Goal: Transaction & Acquisition: Purchase product/service

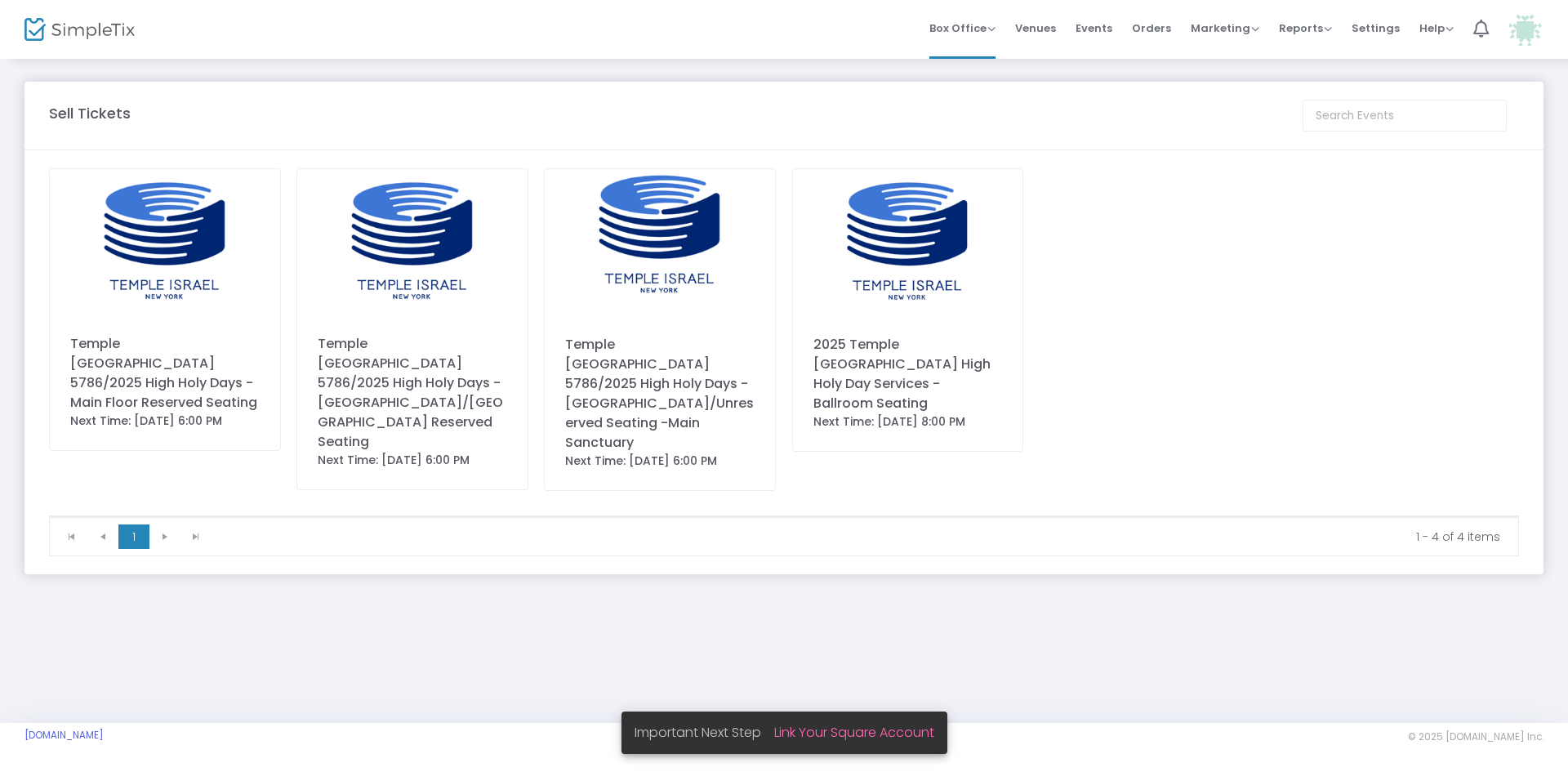
click at [145, 355] on div "Temple [GEOGRAPHIC_DATA] 5786/2025 High Holy Days - Main Floor Reserved Seating" at bounding box center [165, 373] width 190 height 79
click at [126, 360] on div "Temple [GEOGRAPHIC_DATA] 5786/2025 High Holy Days - Main Floor Reserved Seating" at bounding box center [165, 373] width 190 height 79
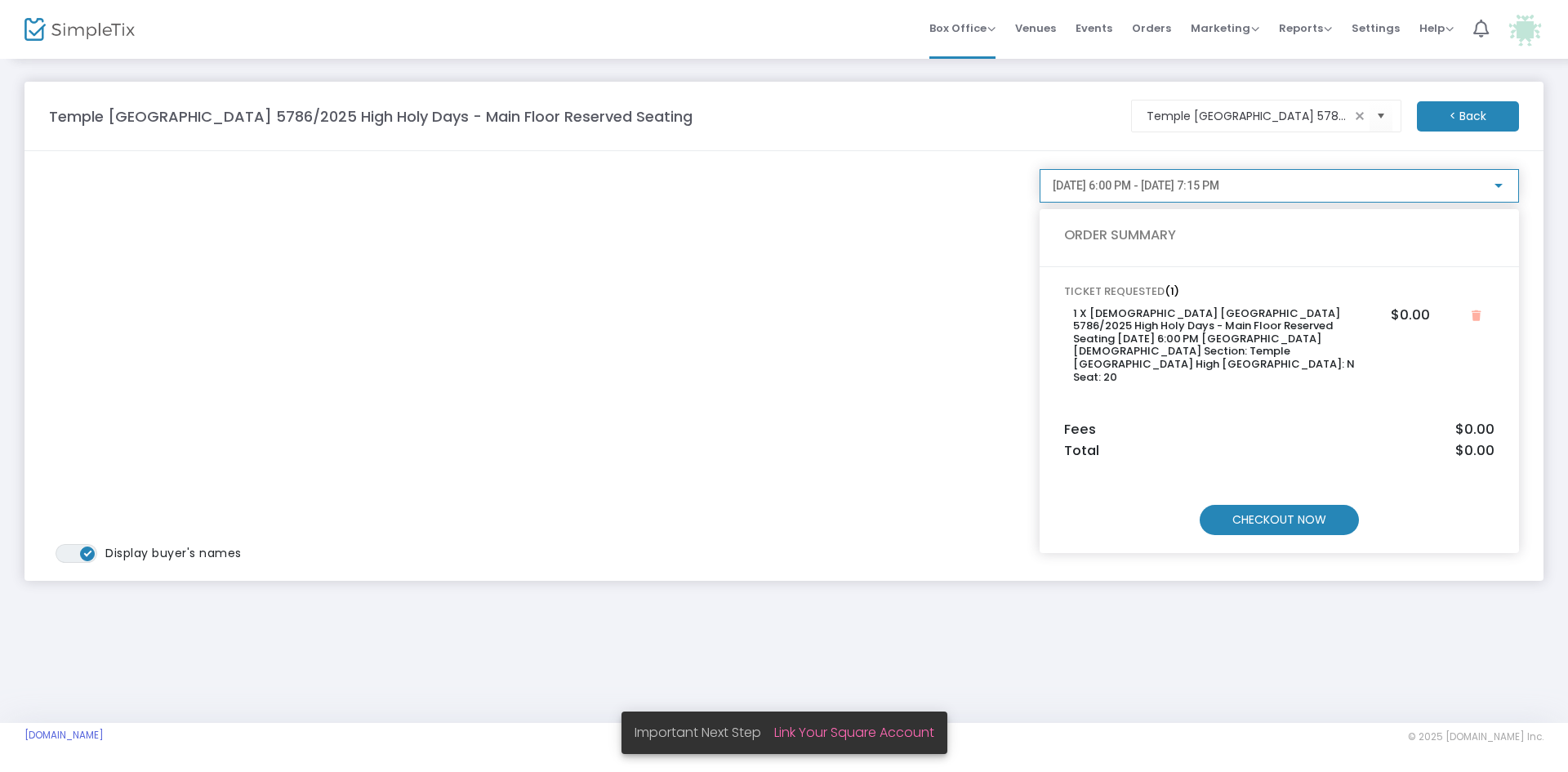
click at [1219, 185] on span "[DATE] 6:00 PM - [DATE] 7:15 PM" at bounding box center [1136, 186] width 167 height 13
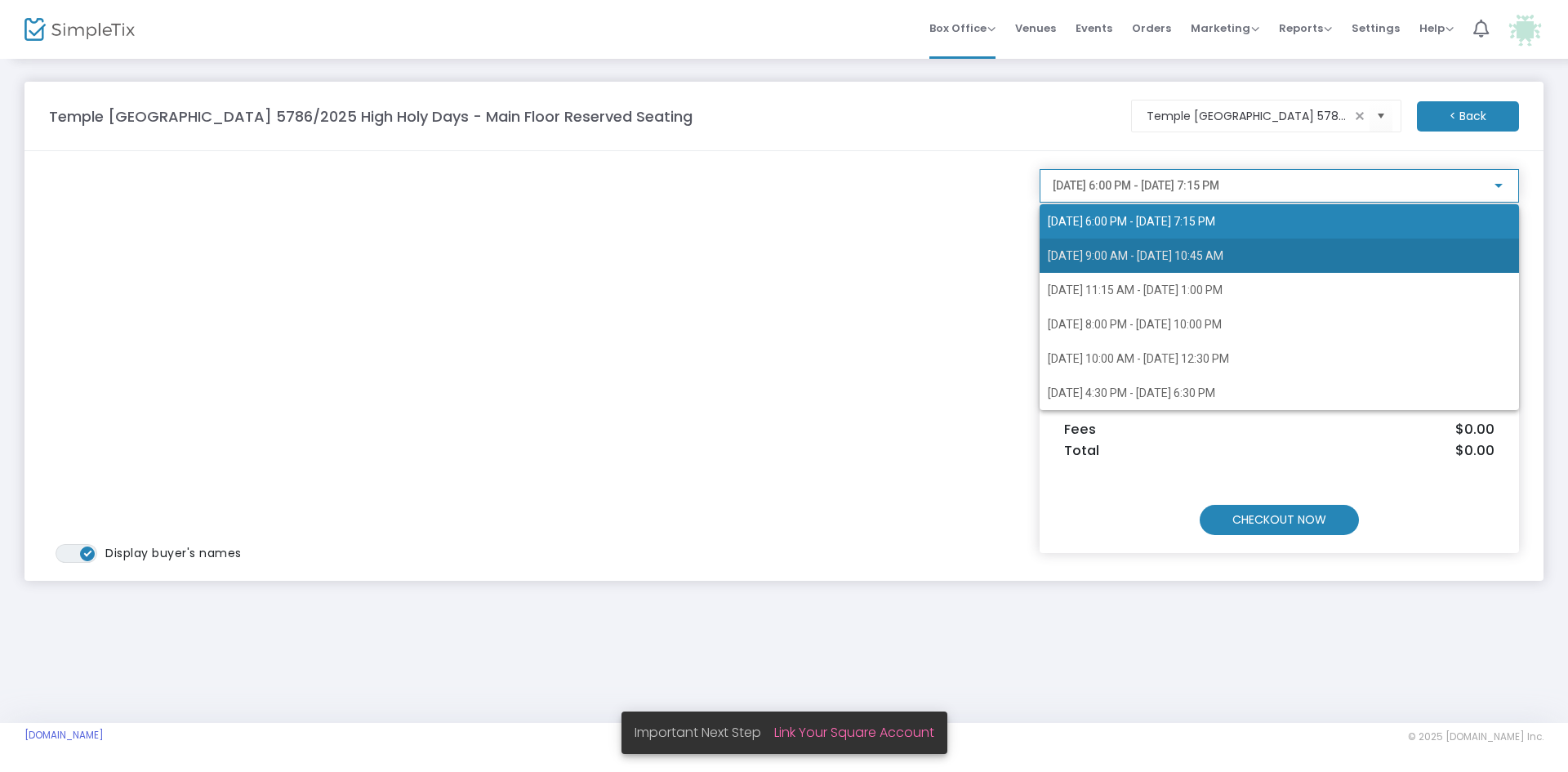
click at [1177, 250] on span "[DATE] 9:00 AM - [DATE] 10:45 AM" at bounding box center [1135, 255] width 175 height 13
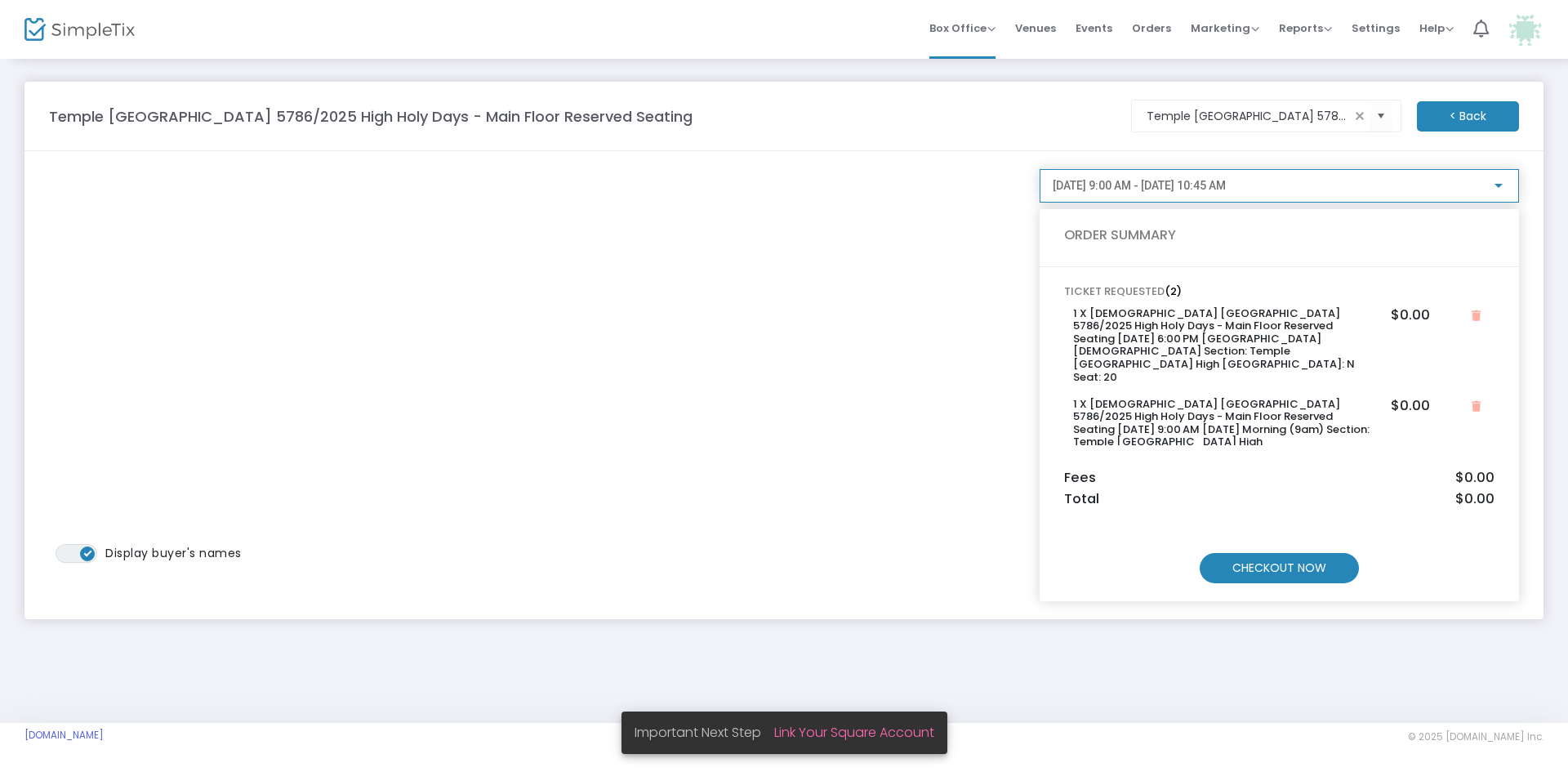
click at [1176, 183] on span "9/23/2025 @ 9:00 AM - 9/23/2025 @ 10:45 AM" at bounding box center [1139, 186] width 174 height 13
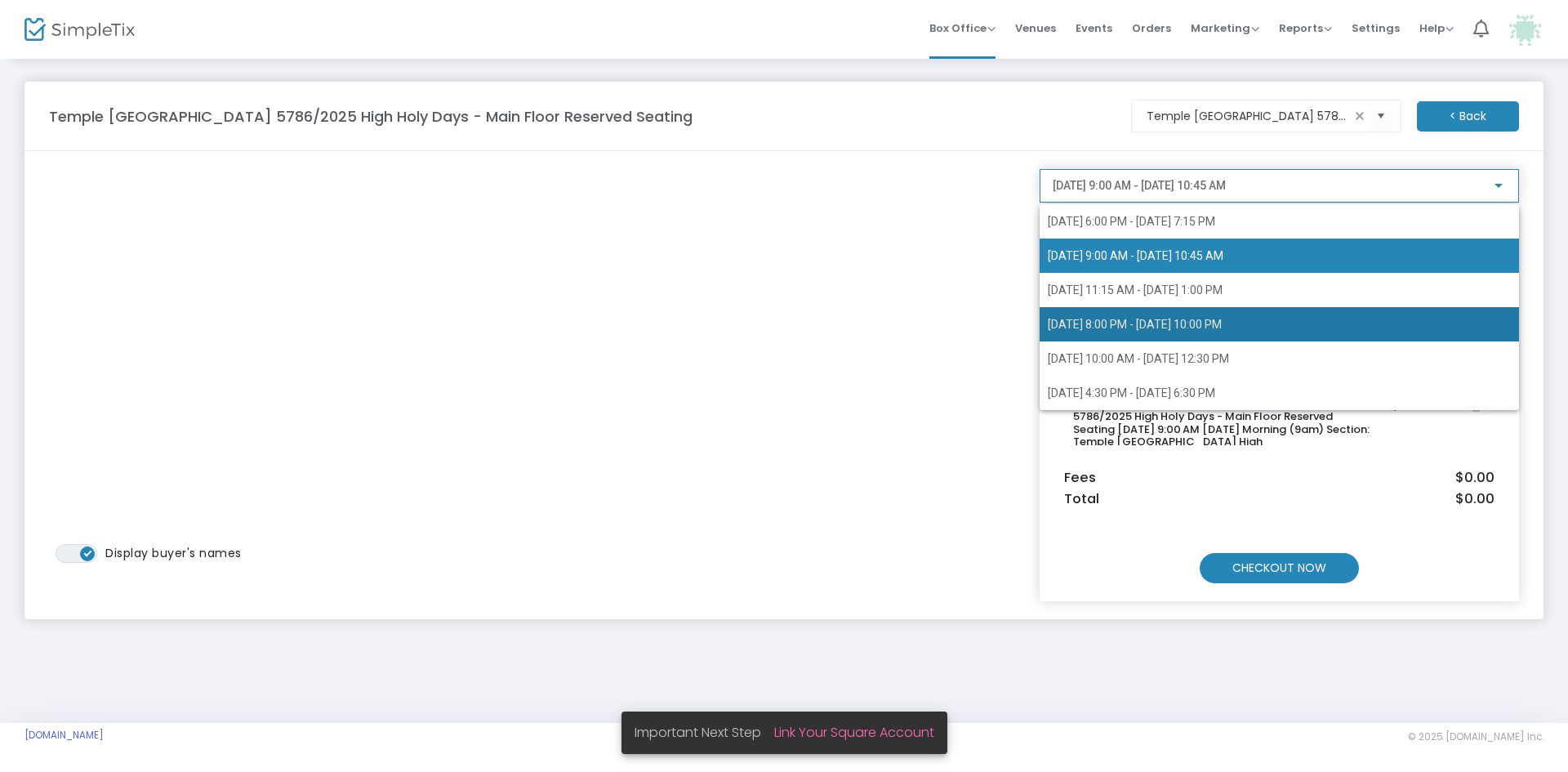
click at [1141, 322] on span "10/1/2025 @ 8:00 PM - 10/1/2025 @ 10:00 PM" at bounding box center [1134, 325] width 174 height 13
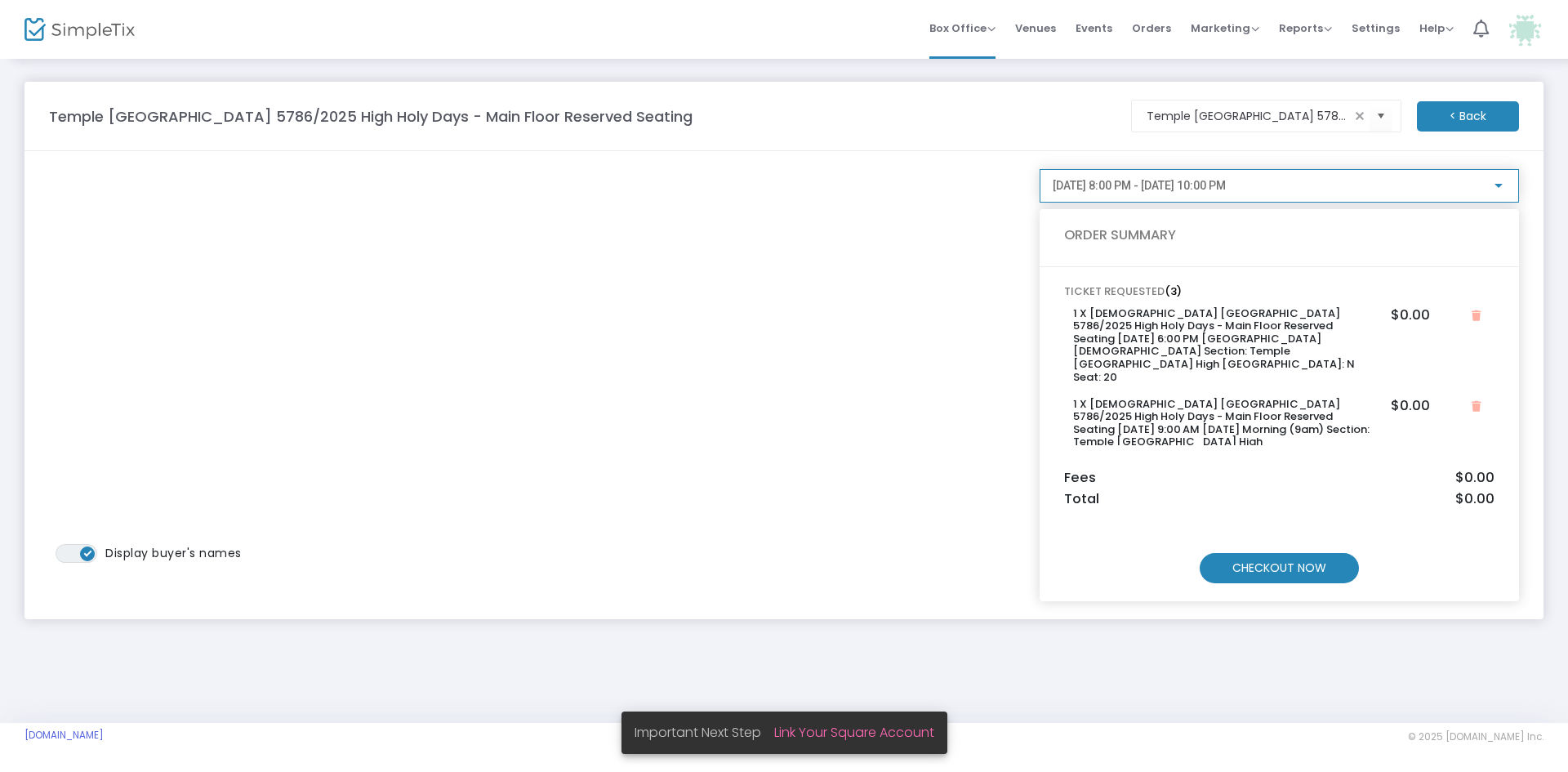
click at [1312, 186] on div "10/1/2025 @ 8:00 PM - 10/1/2025 @ 10:00 PM" at bounding box center [1271, 186] width 438 height 13
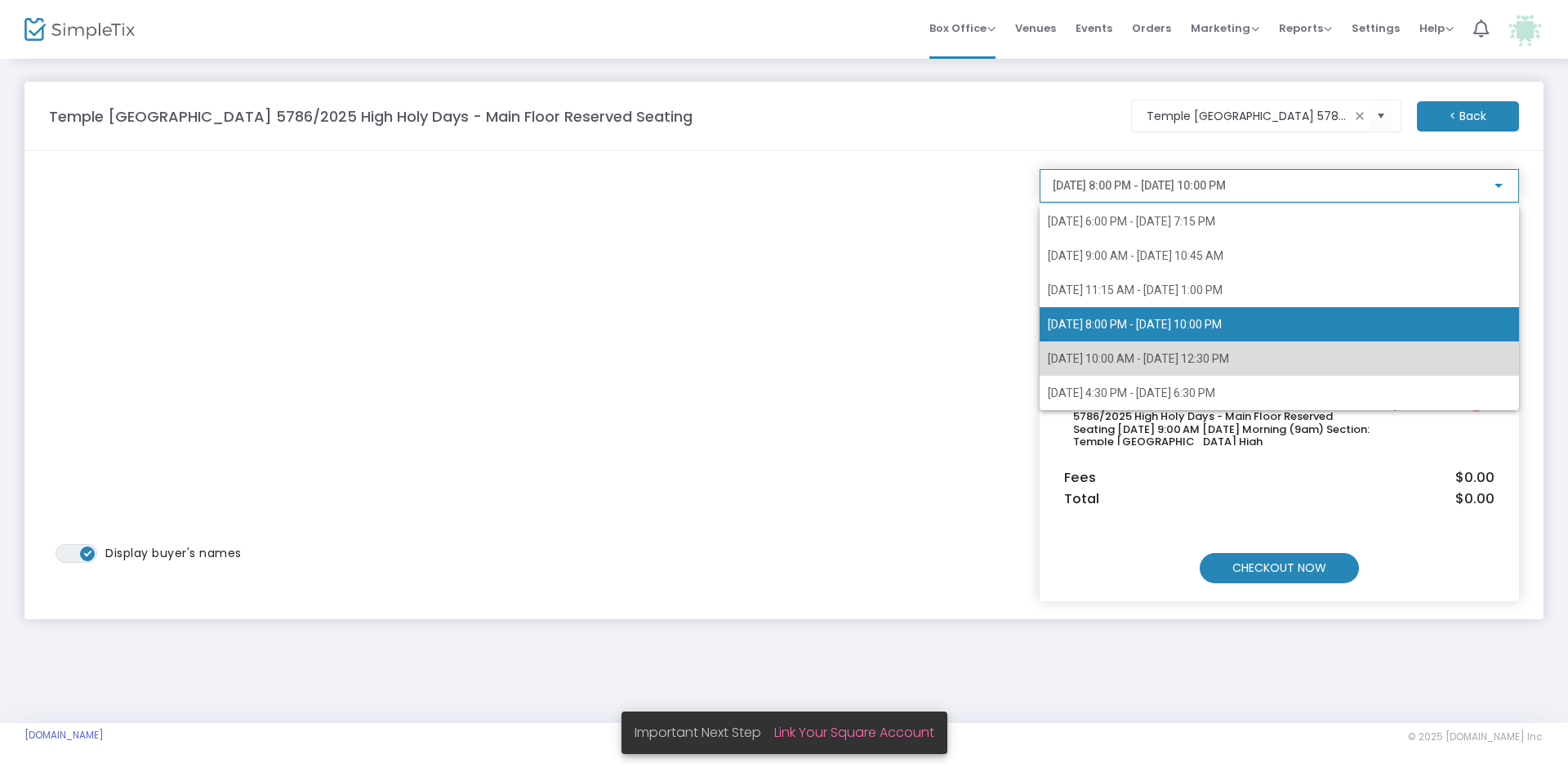
click at [1190, 356] on span "10/2/2025 @ 10:00 AM - 10/2/2025 @ 12:30 PM" at bounding box center [1138, 358] width 181 height 13
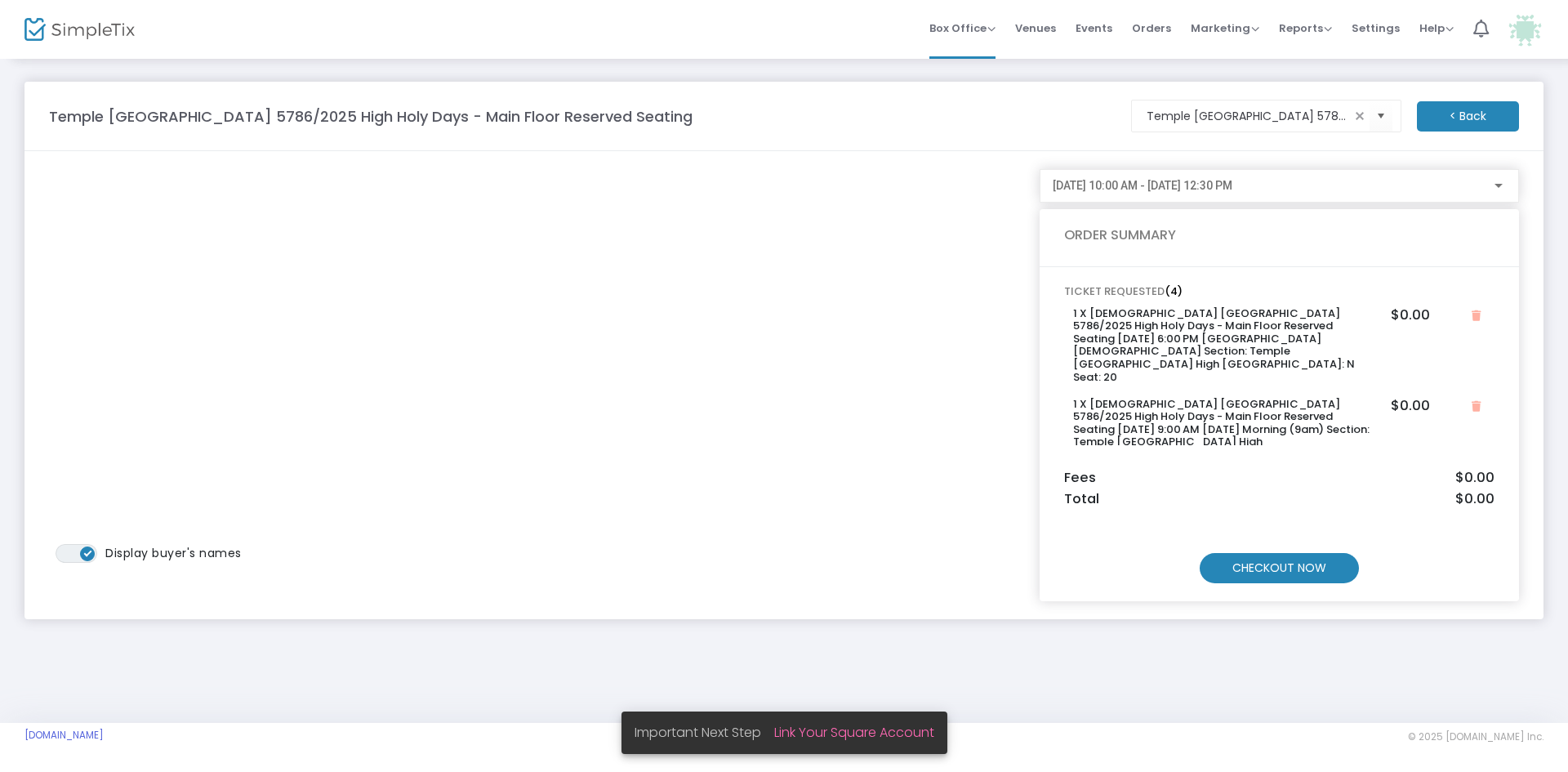
click at [1152, 186] on span "10/2/2025 @ 10:00 AM - 10/2/2025 @ 12:30 PM" at bounding box center [1142, 186] width 179 height 13
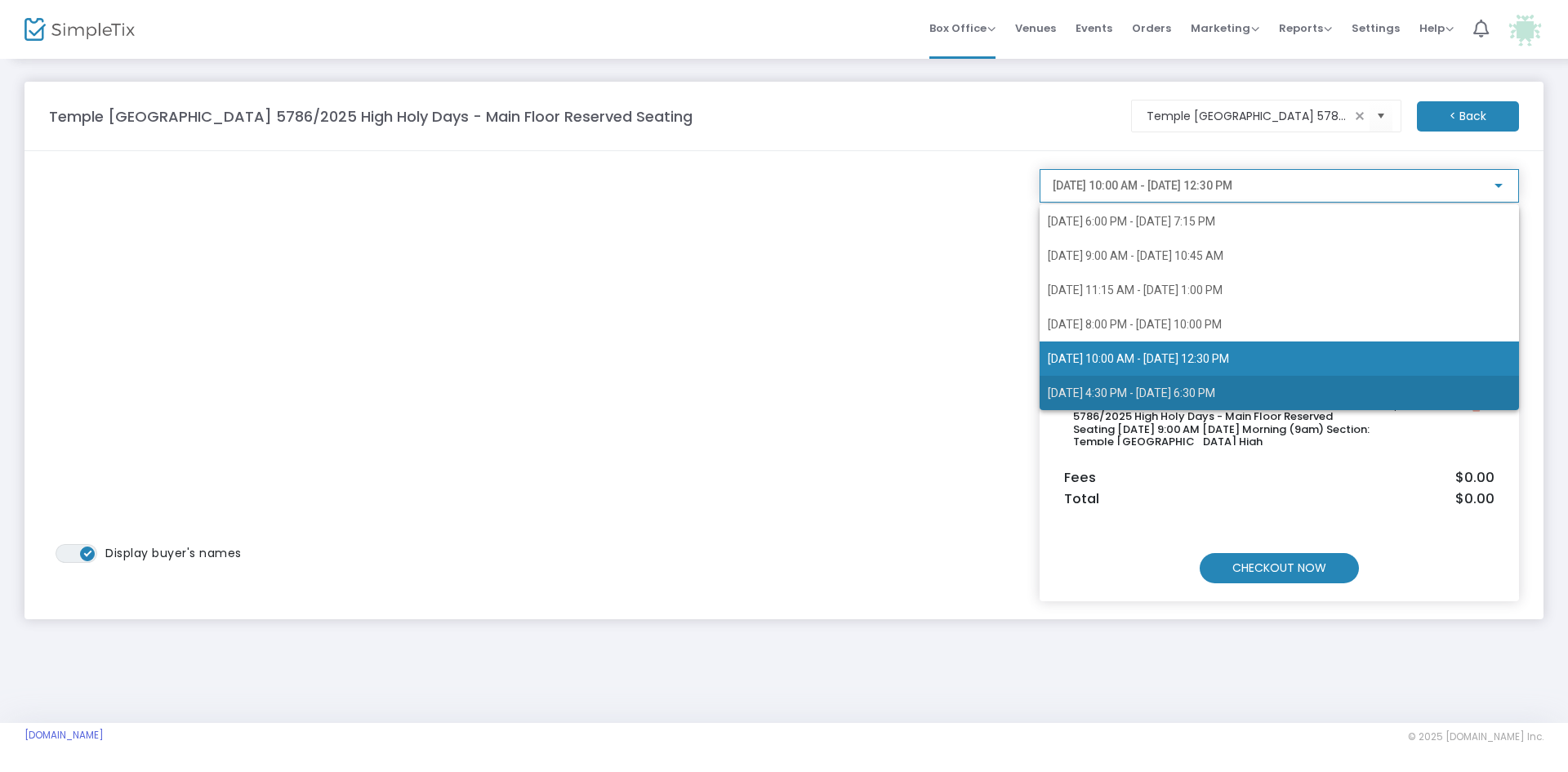
click at [1155, 387] on span "10/2/2025 @ 4:30 PM - 10/2/2025 @ 6:30 PM" at bounding box center [1132, 393] width 167 height 13
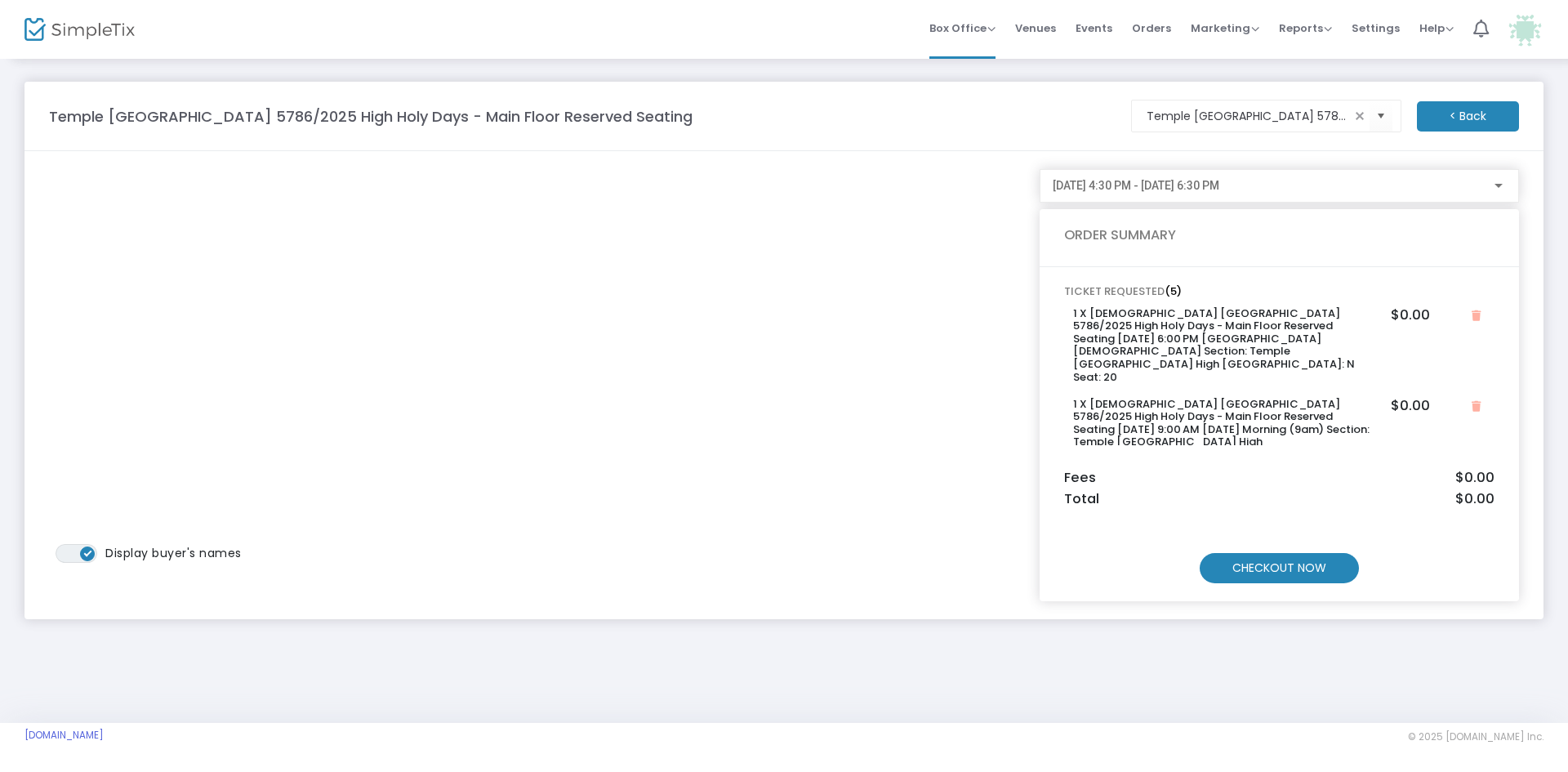
click at [1294, 564] on m-button "CHECKOUT NOW" at bounding box center [1280, 568] width 160 height 30
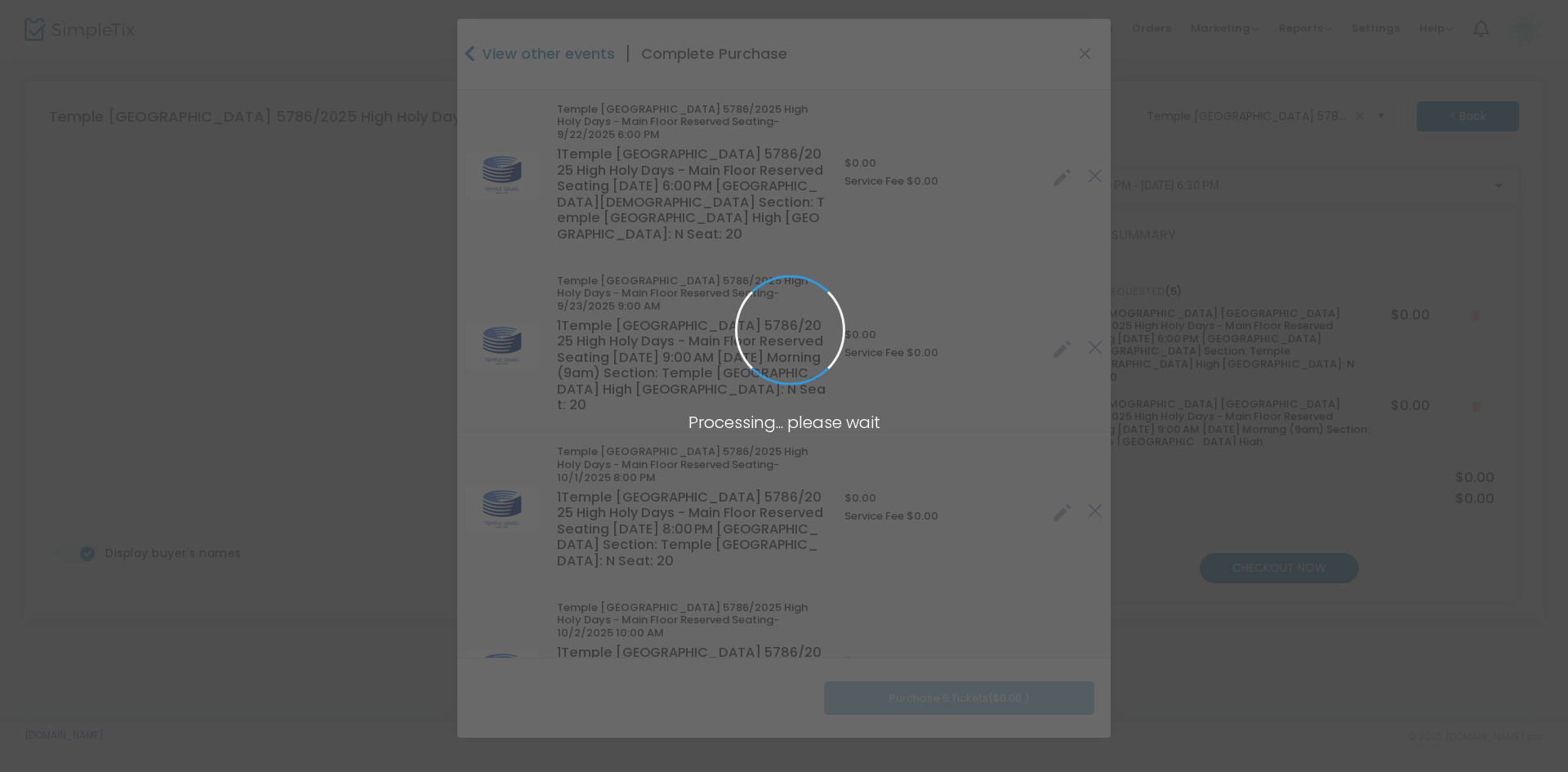
type input "New York"
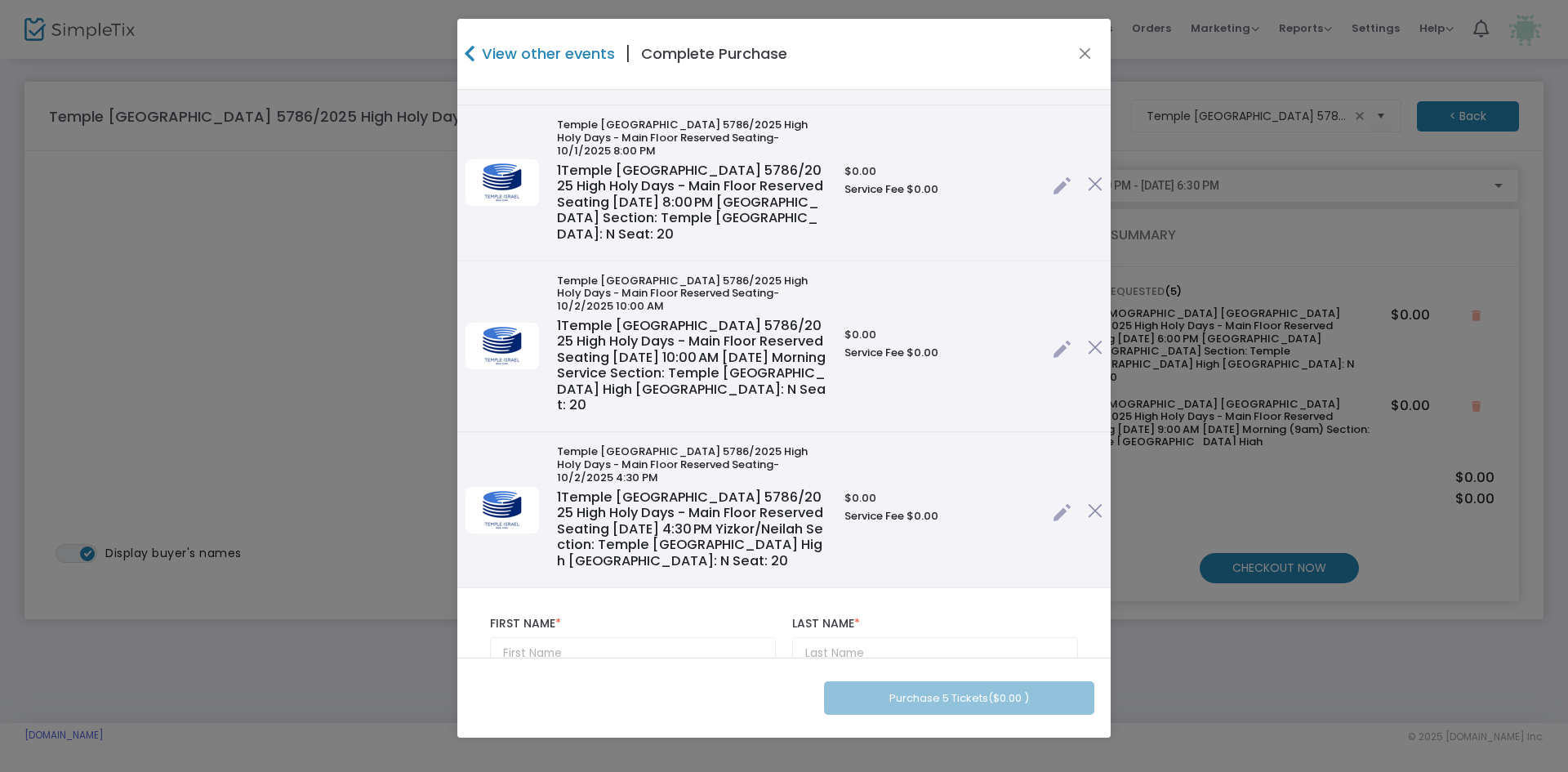
scroll to position [408, 0]
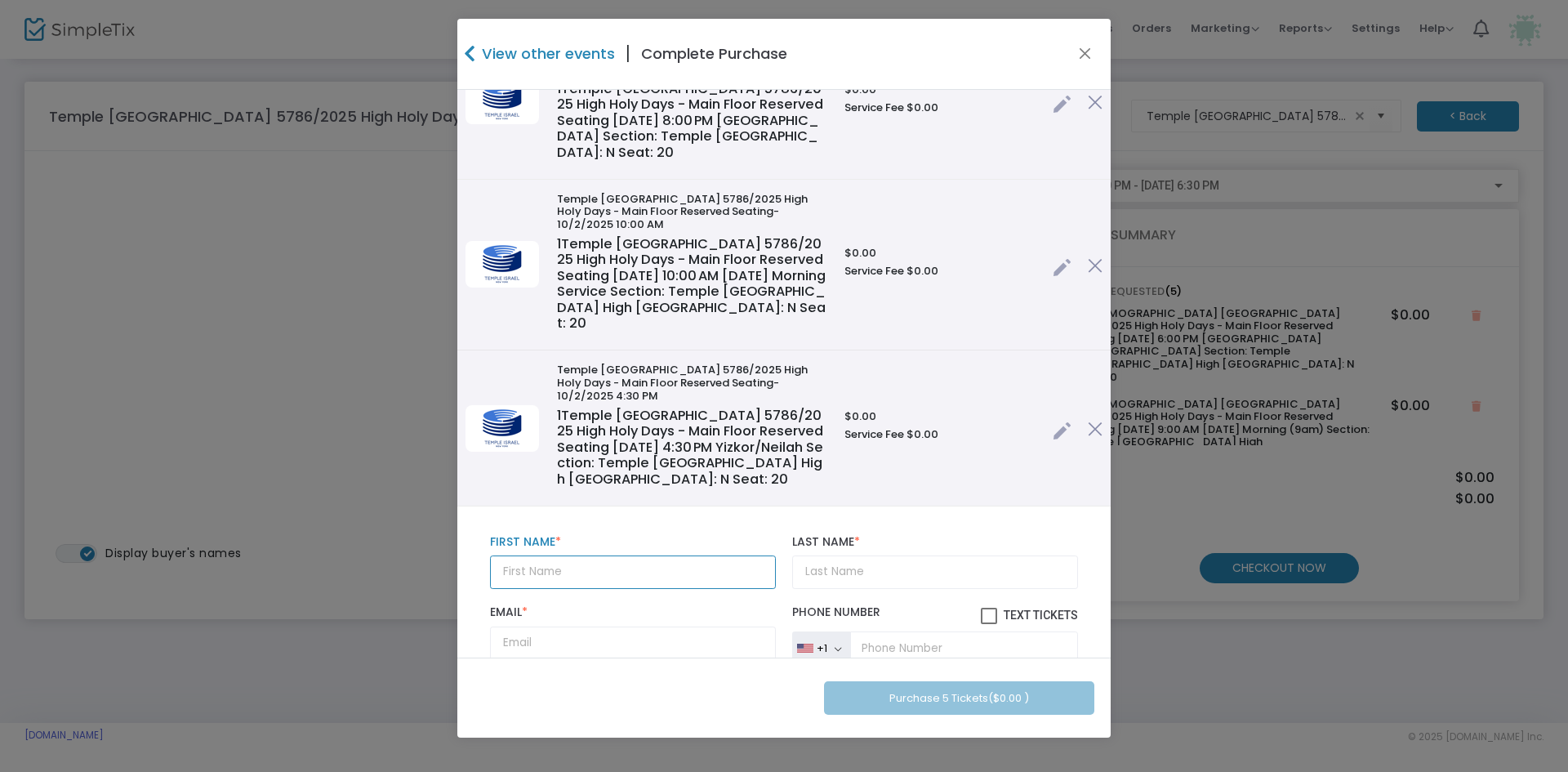
click at [589, 555] on input "text" at bounding box center [632, 572] width 286 height 34
type input "Adrienne"
type input "Gordon"
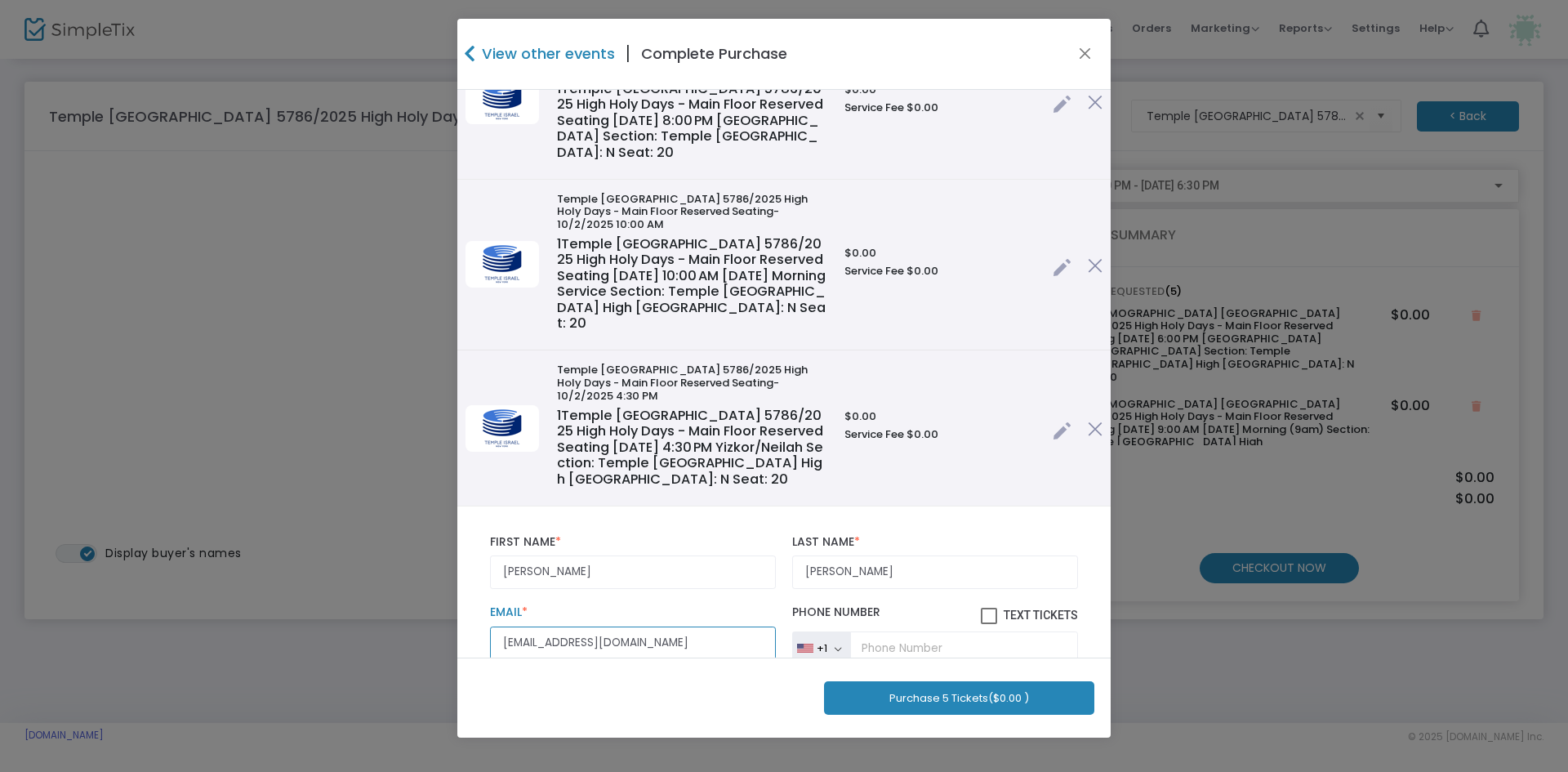
type input "askag1313@gmail.com"
click at [980, 692] on button "Purchase 5 Tickets ($0.00 )" at bounding box center [959, 698] width 270 height 34
